Goal: Find specific fact: Find specific fact

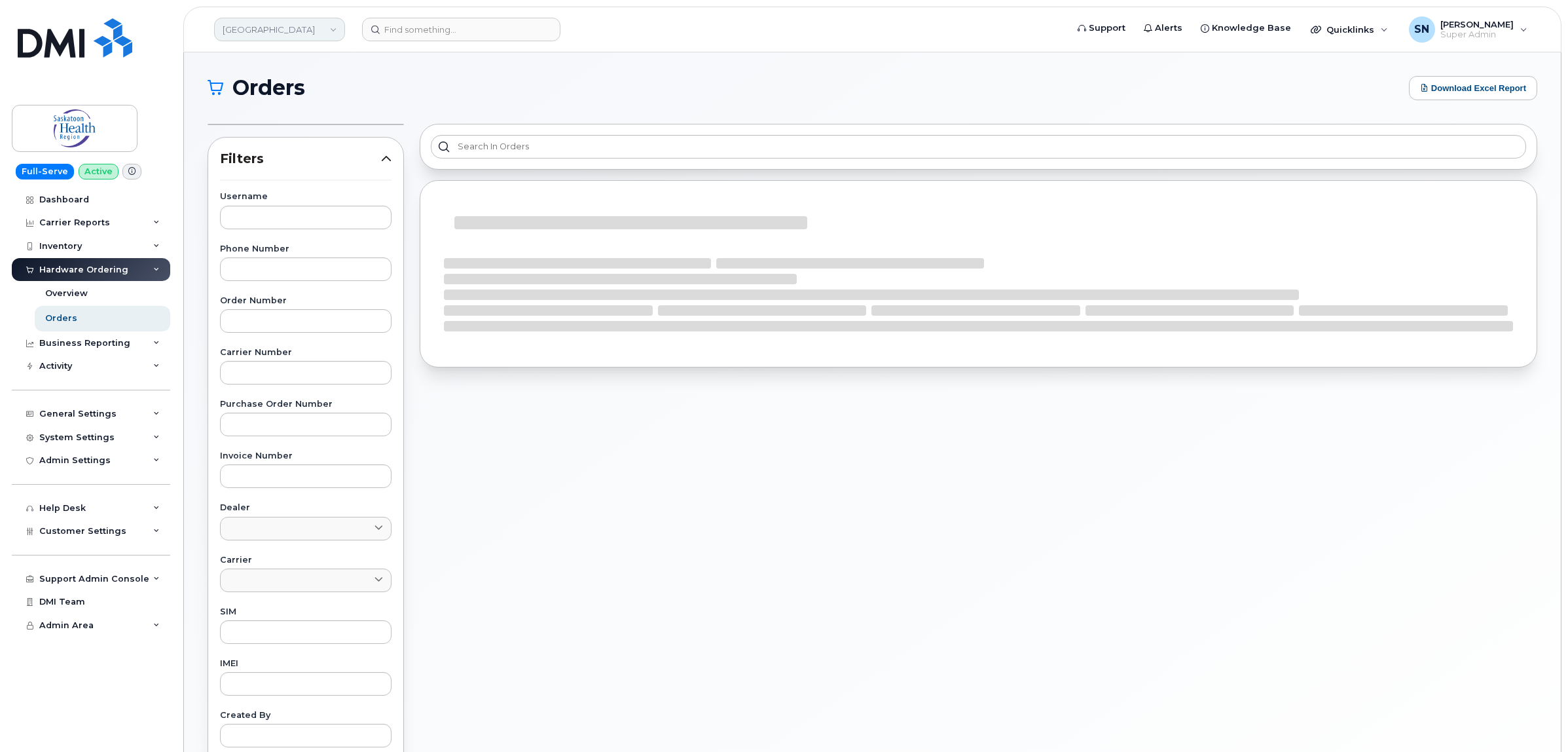
click at [284, 23] on link "Saskatoon Health Region" at bounding box center [280, 29] width 131 height 23
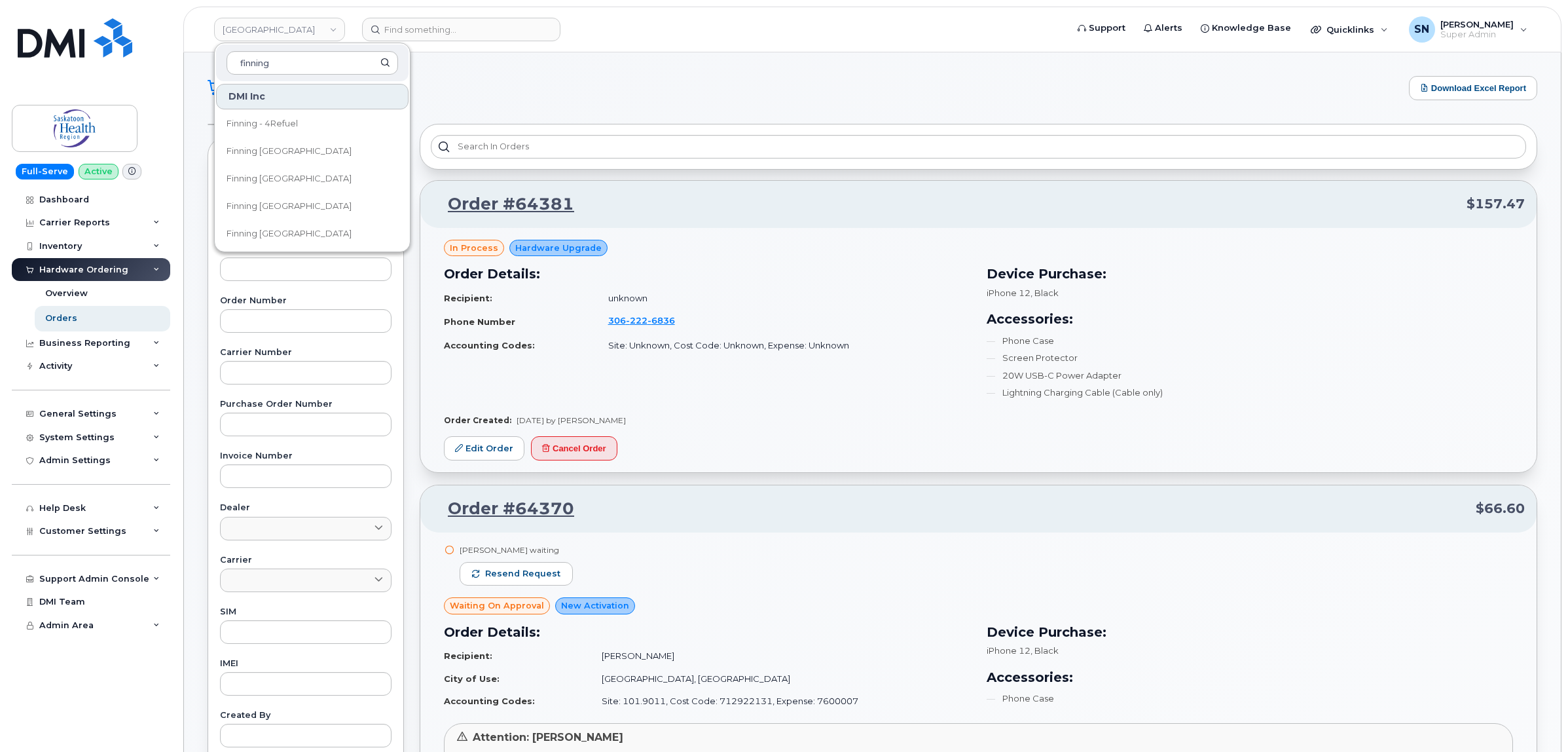
type input "finning"
click at [299, 201] on link "Finning [GEOGRAPHIC_DATA]" at bounding box center [313, 206] width 193 height 26
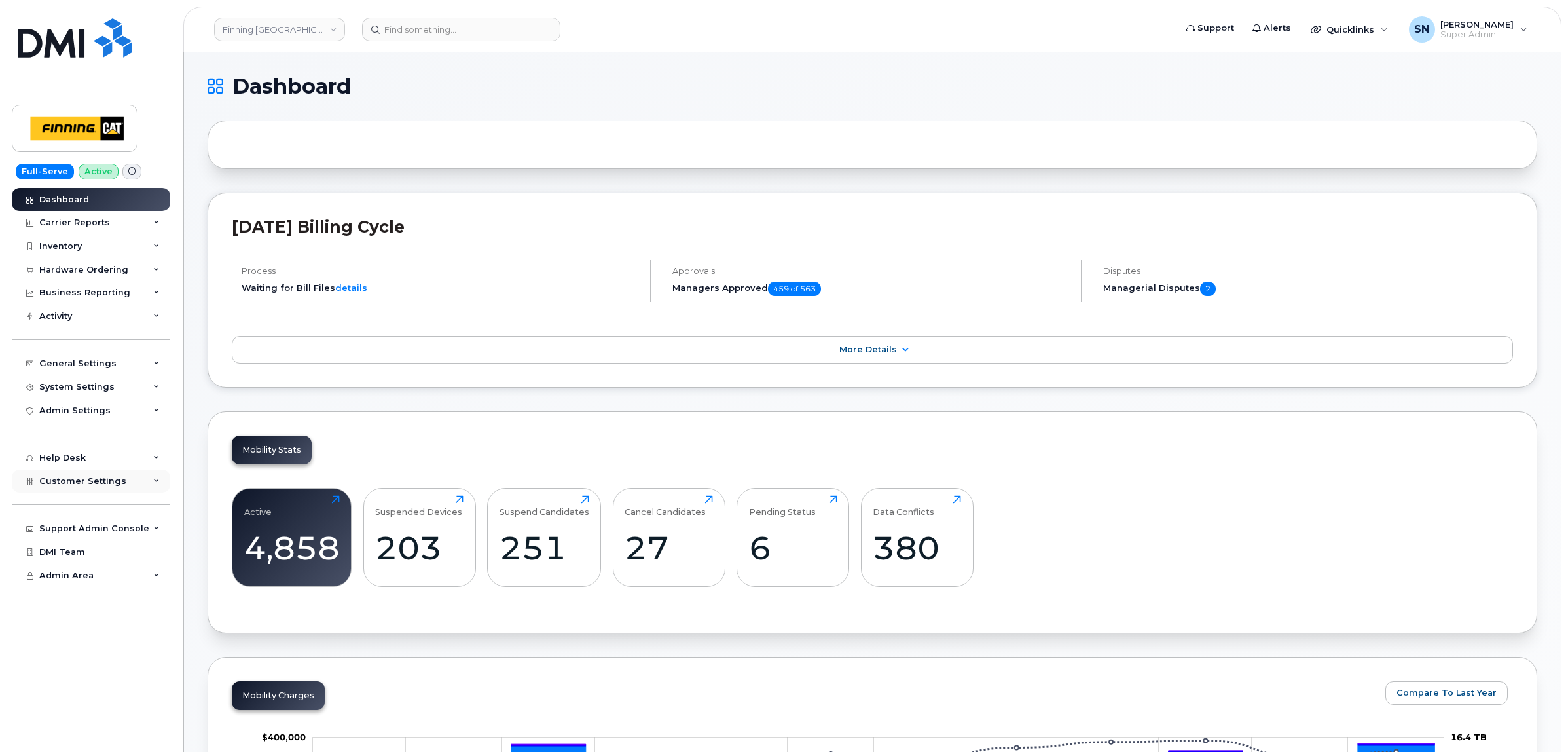
click at [87, 483] on span "Customer Settings" at bounding box center [82, 480] width 87 height 9
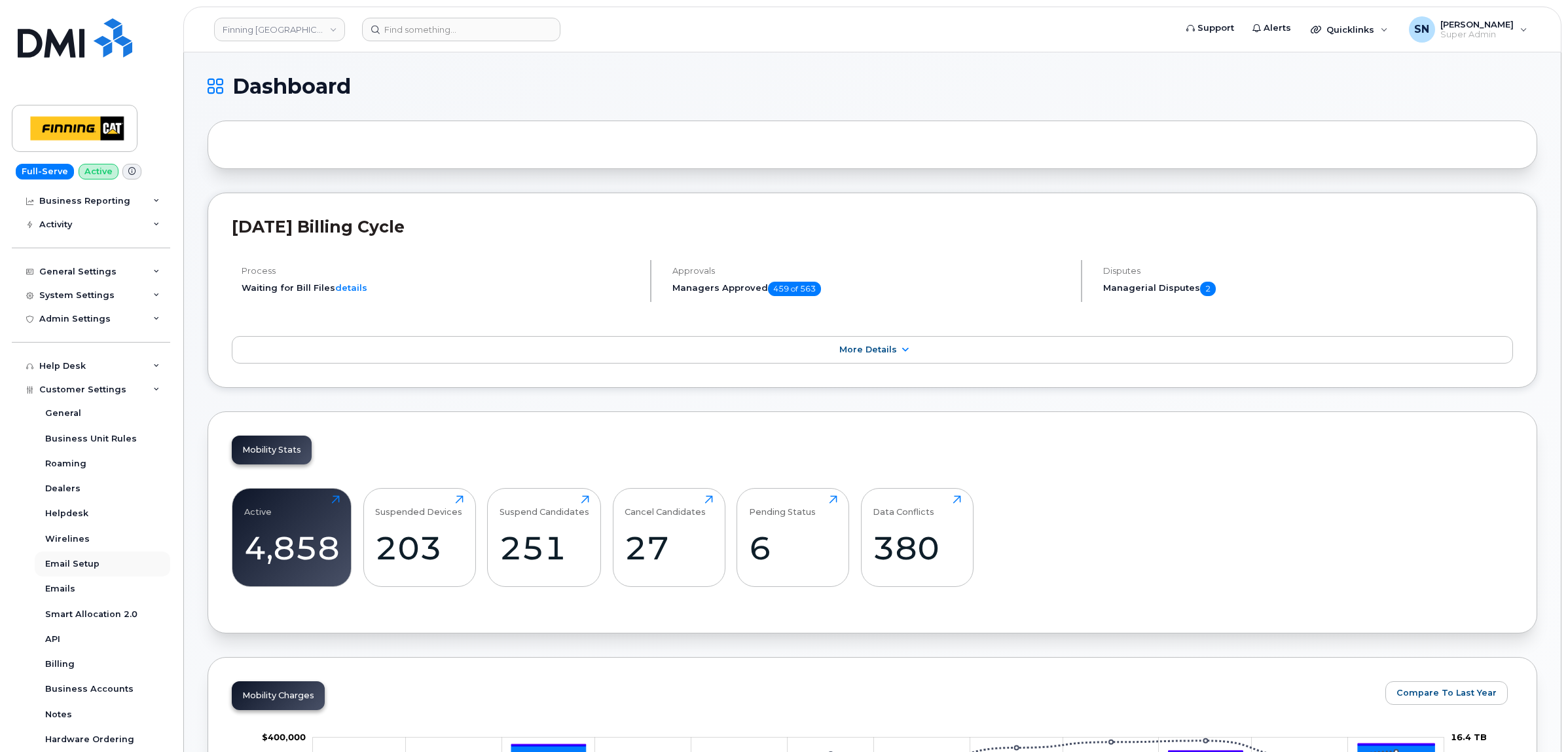
scroll to position [214, 0]
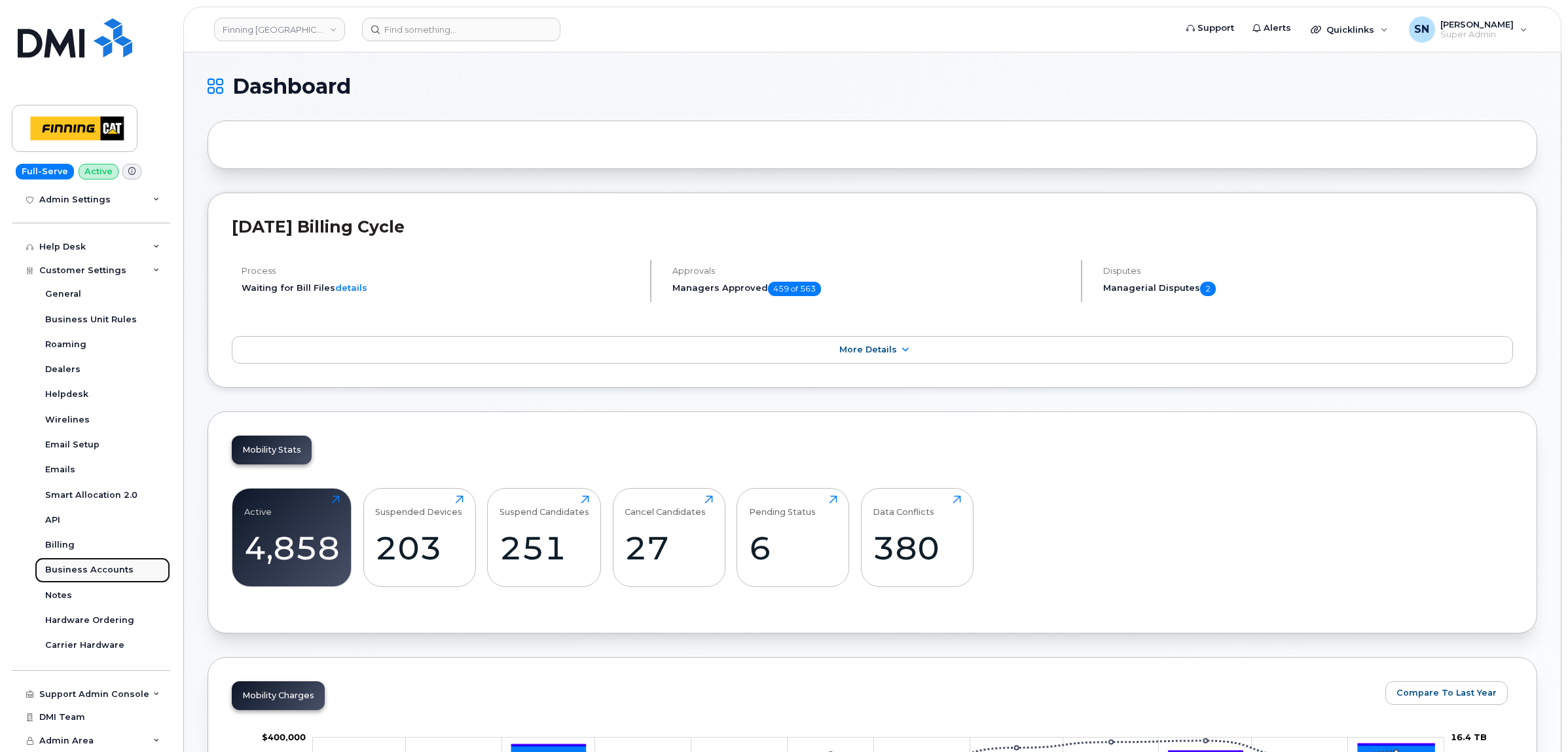
click at [108, 571] on div "Business Accounts" at bounding box center [89, 569] width 88 height 12
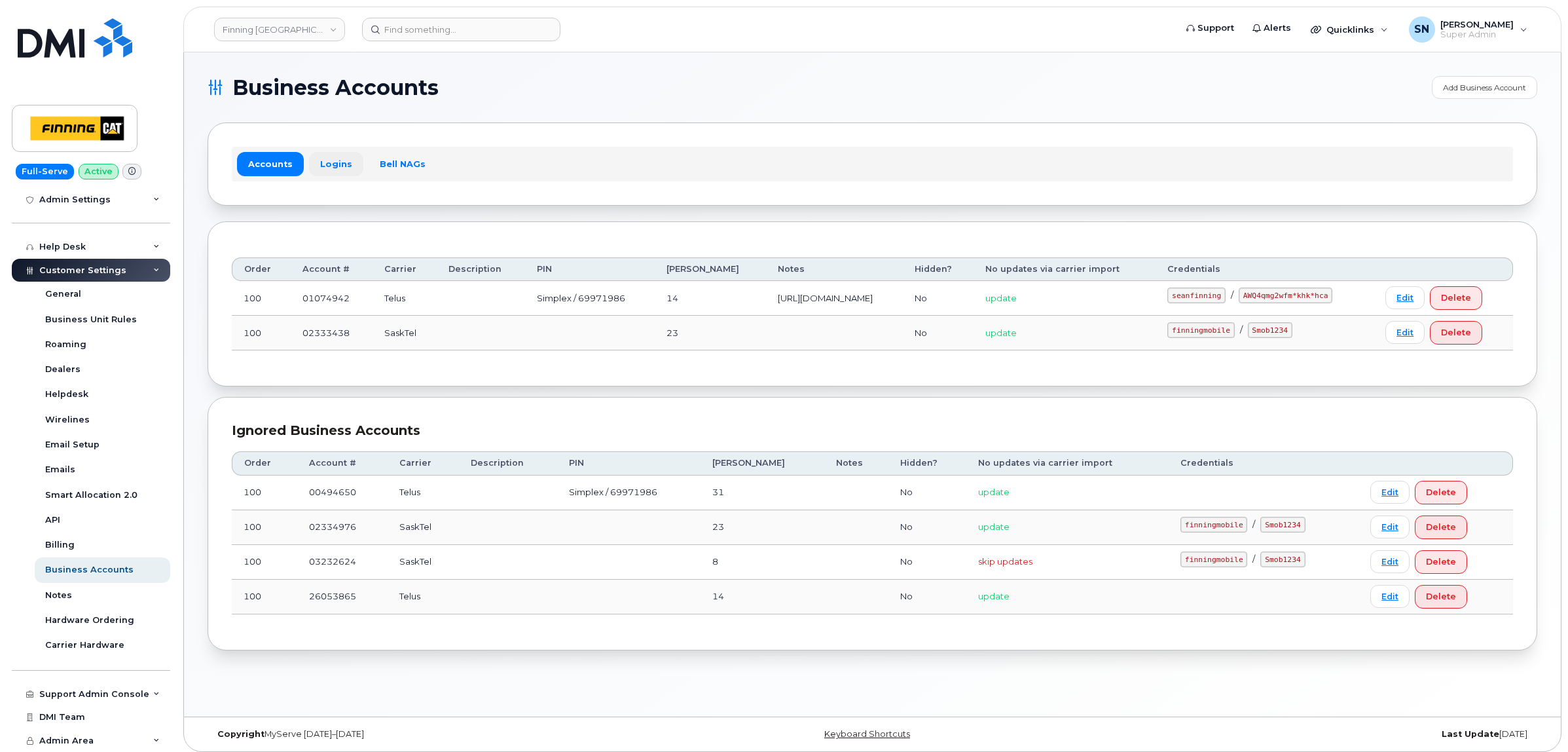
click at [322, 160] on link "Logins" at bounding box center [336, 163] width 54 height 23
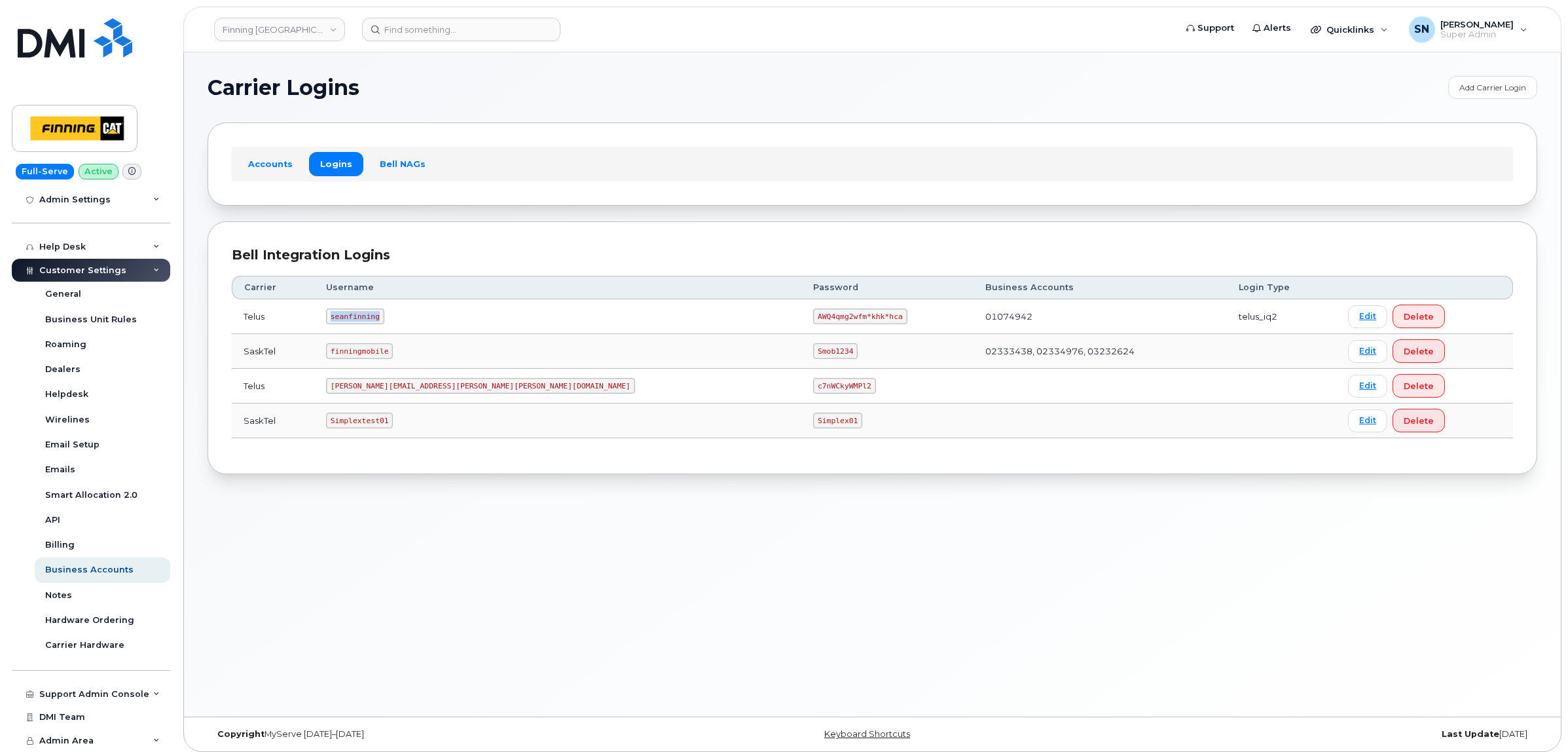
drag, startPoint x: 349, startPoint y: 317, endPoint x: 171, endPoint y: 287, distance: 180.5
click at [400, 325] on td "seanfinning" at bounding box center [558, 317] width 487 height 35
copy code "seanfinning"
drag, startPoint x: 665, startPoint y: 317, endPoint x: 732, endPoint y: 317, distance: 67.0
click at [801, 317] on td "AWQ4qmg2wfm*khk*hca" at bounding box center [887, 317] width 172 height 35
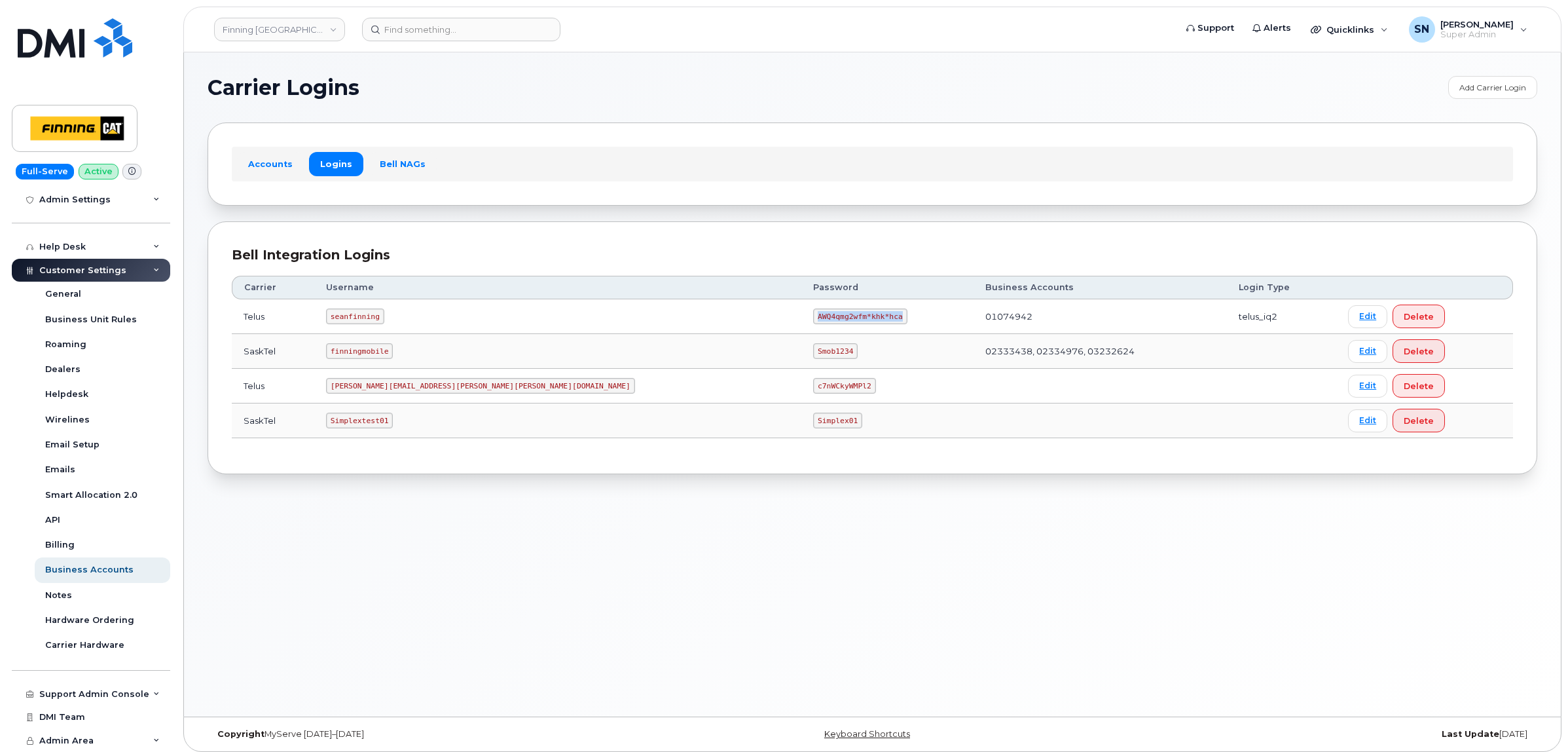
copy code "AWQ4qmg2wfm*khk*hca"
